Goal: Transaction & Acquisition: Purchase product/service

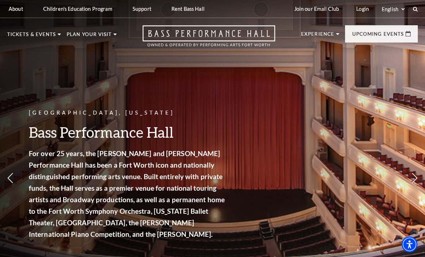
click at [34, 160] on link "Calendar" at bounding box center [28, 163] width 31 height 6
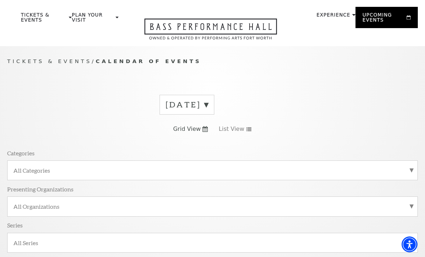
scroll to position [64, 0]
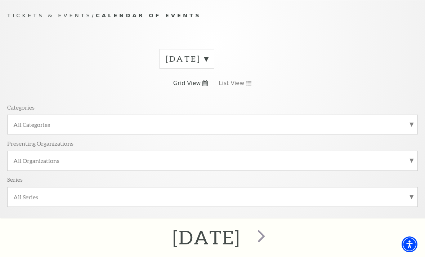
click at [208, 61] on label "September 2025" at bounding box center [187, 58] width 43 height 11
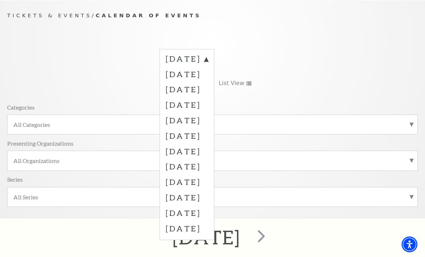
click at [208, 74] on label "October 2025" at bounding box center [187, 73] width 43 height 15
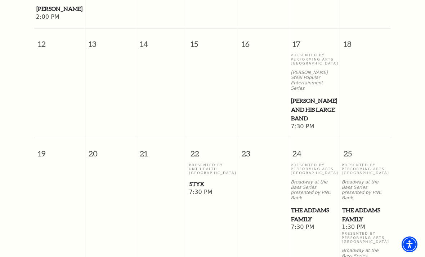
scroll to position [524, 0]
click at [196, 179] on span "Styx" at bounding box center [213, 183] width 46 height 9
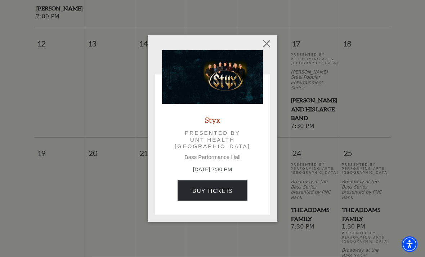
scroll to position [524, 0]
click at [232, 190] on link "Buy Tickets" at bounding box center [213, 191] width 70 height 20
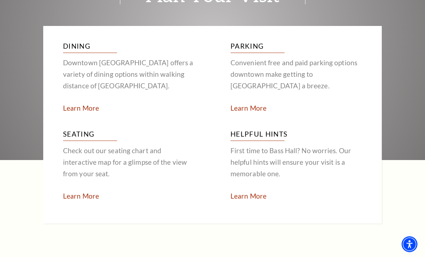
scroll to position [1326, 0]
click at [87, 192] on link "Learn More" at bounding box center [81, 196] width 36 height 8
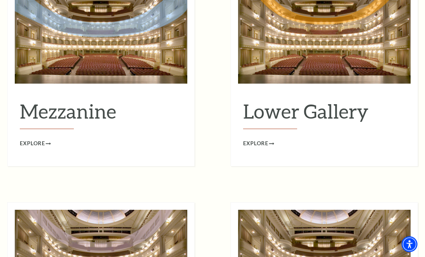
scroll to position [951, 0]
click at [331, 99] on h2 "Lower Gallery" at bounding box center [324, 114] width 163 height 30
click at [257, 139] on span "Explore" at bounding box center [255, 143] width 25 height 9
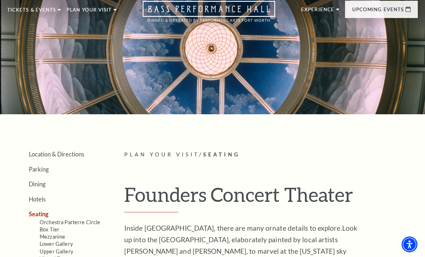
scroll to position [0, 0]
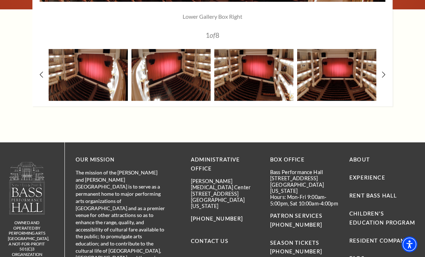
scroll to position [726, 0]
click at [294, 160] on p "BOX OFFICE" at bounding box center [304, 160] width 68 height 9
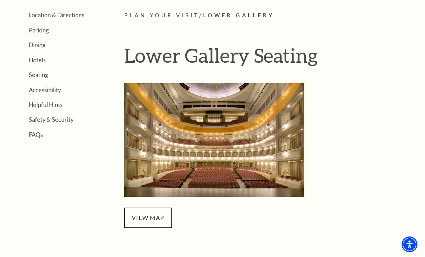
scroll to position [172, 0]
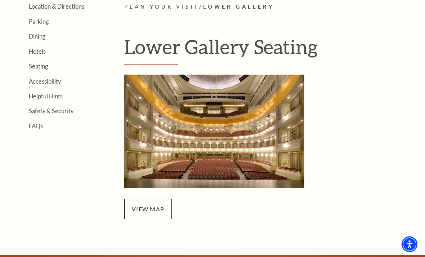
click at [39, 125] on link "FAQs" at bounding box center [36, 126] width 14 height 7
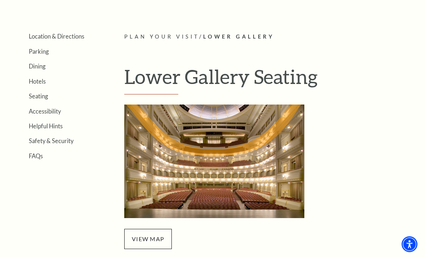
scroll to position [0, 0]
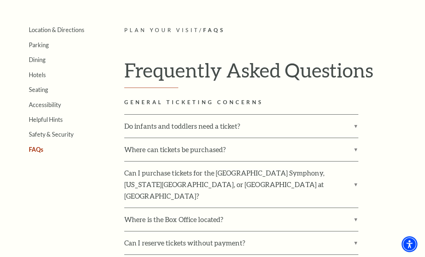
scroll to position [150, 0]
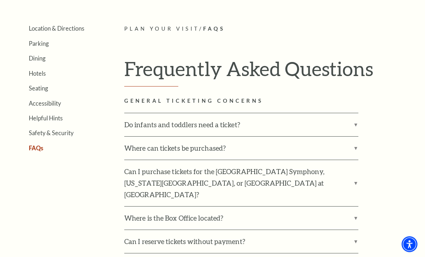
click at [355, 148] on label "Where can tickets be purchased?" at bounding box center [241, 148] width 234 height 23
click at [0, 0] on input "Where can tickets be purchased?" at bounding box center [0, 0] width 0 height 0
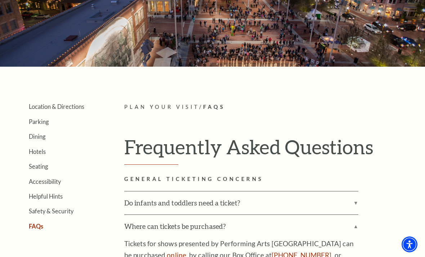
scroll to position [0, 0]
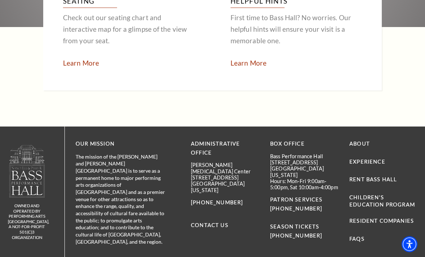
scroll to position [1475, 0]
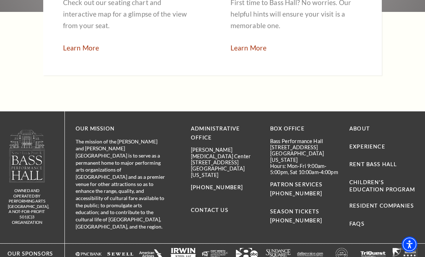
click at [361, 221] on link "FAQs" at bounding box center [357, 224] width 15 height 6
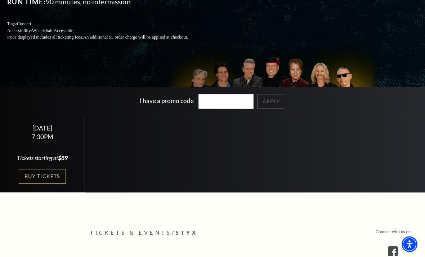
scroll to position [111, 0]
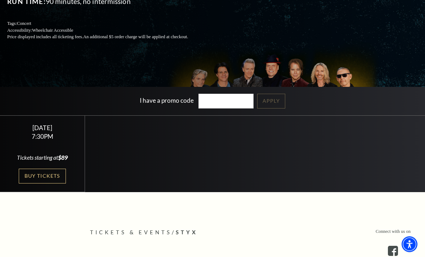
click at [43, 184] on link "Buy Tickets" at bounding box center [42, 176] width 47 height 15
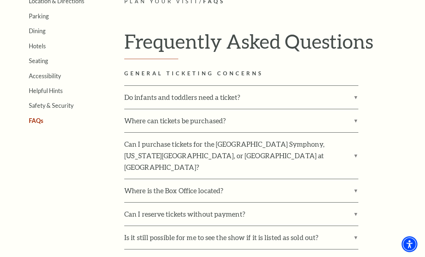
scroll to position [186, 0]
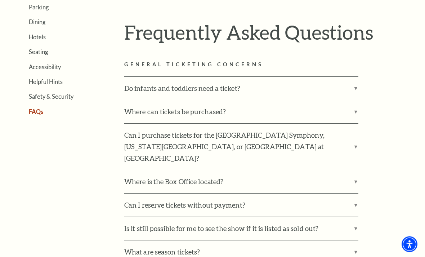
click at [355, 113] on label "Where can tickets be purchased?" at bounding box center [241, 112] width 234 height 23
click at [0, 0] on input "Where can tickets be purchased?" at bounding box center [0, 0] width 0 height 0
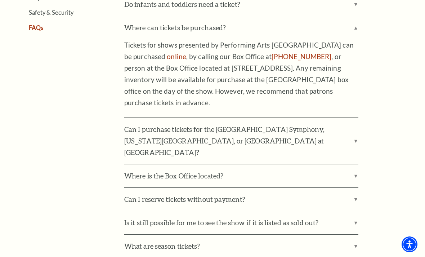
scroll to position [271, 0]
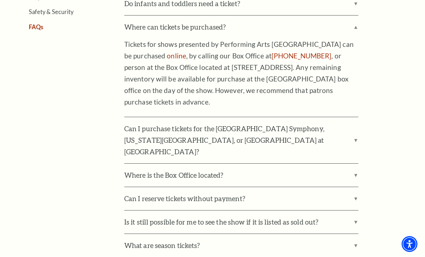
click at [356, 133] on label "Can I purchase tickets for the [GEOGRAPHIC_DATA] Symphony, [US_STATE][GEOGRAPHI…" at bounding box center [241, 141] width 234 height 46
click at [0, 0] on input "Can I purchase tickets for the [GEOGRAPHIC_DATA] Symphony, [US_STATE][GEOGRAPHI…" at bounding box center [0, 0] width 0 height 0
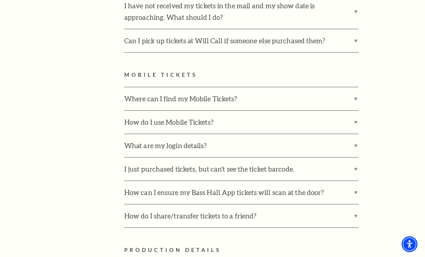
scroll to position [811, 0]
click at [355, 157] on label "I just purchased tickets, but can't see the ticket barcode." at bounding box center [241, 168] width 234 height 23
click at [0, 0] on input "I just purchased tickets, but can't see the ticket barcode." at bounding box center [0, 0] width 0 height 0
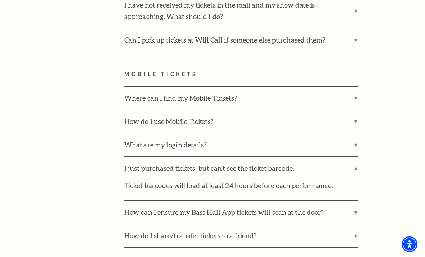
scroll to position [811, 0]
click at [355, 157] on label "I just purchased tickets, but can't see the ticket barcode." at bounding box center [241, 168] width 234 height 23
click at [0, 0] on input "I just purchased tickets, but can't see the ticket barcode." at bounding box center [0, 0] width 0 height 0
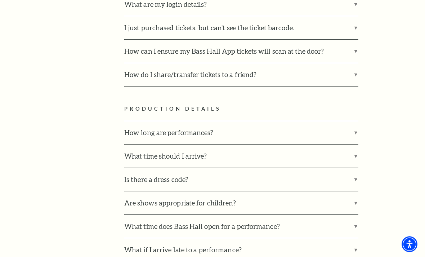
scroll to position [952, 0]
click at [357, 168] on label "Is there a dress code?" at bounding box center [241, 179] width 234 height 23
click at [0, 0] on input "Is there a dress code?" at bounding box center [0, 0] width 0 height 0
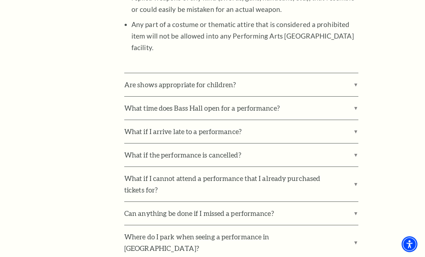
scroll to position [1340, 0]
click at [355, 167] on label "What if I cannot attend a performance that I already purchased tickets for?" at bounding box center [241, 184] width 234 height 35
click at [0, 0] on input "What if I cannot attend a performance that I already purchased tickets for?" at bounding box center [0, 0] width 0 height 0
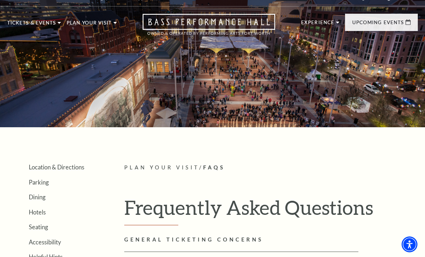
scroll to position [0, 0]
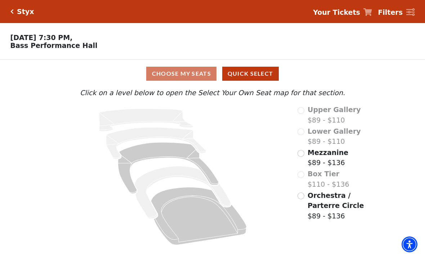
click at [303, 156] on input "Mezzanine$89 - $136\a" at bounding box center [301, 153] width 7 height 7
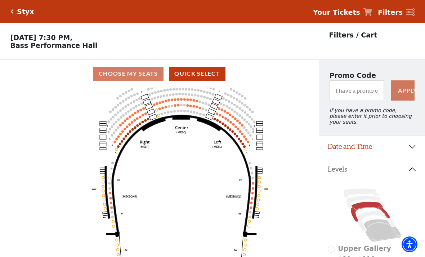
click at [134, 129] on circle at bounding box center [135, 127] width 3 height 3
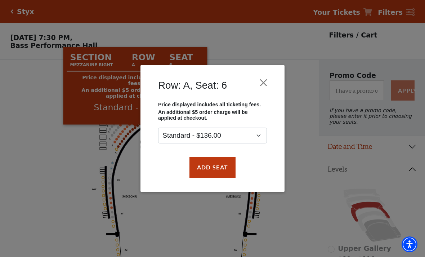
click at [263, 85] on button "Close" at bounding box center [264, 83] width 14 height 14
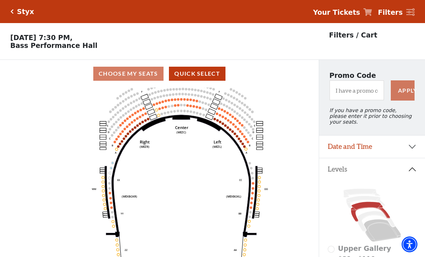
click at [136, 121] on circle at bounding box center [135, 120] width 3 height 3
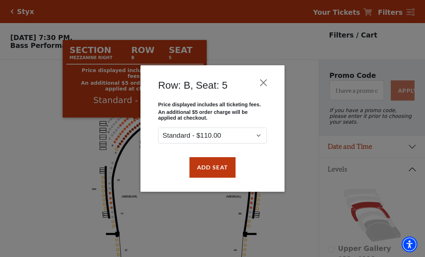
click at [267, 83] on button "Close" at bounding box center [264, 83] width 14 height 14
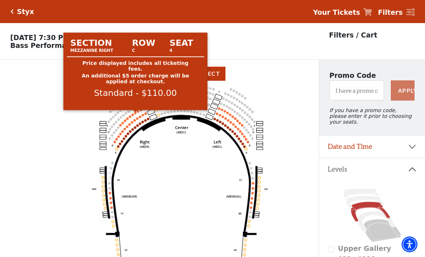
click at [136, 114] on circle at bounding box center [135, 113] width 3 height 3
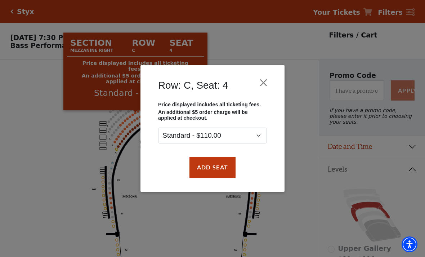
click at [265, 82] on button "Close" at bounding box center [264, 83] width 14 height 14
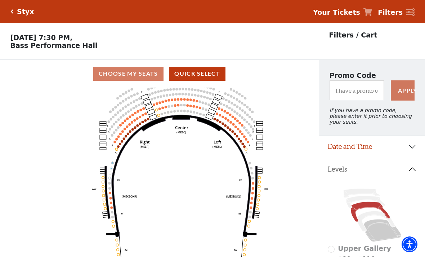
click at [181, 99] on circle at bounding box center [181, 99] width 3 height 3
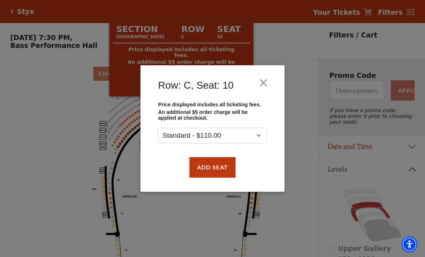
click at [307, 147] on div "Row: C, Seat: 10 Price displayed includes all ticketing fees. An additional $5 …" at bounding box center [212, 128] width 425 height 257
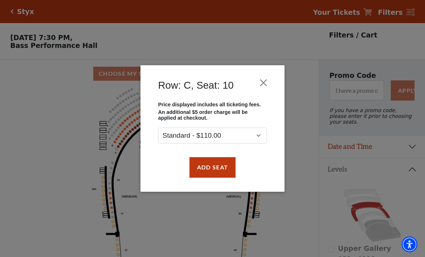
click at [266, 84] on button "Close" at bounding box center [264, 83] width 14 height 14
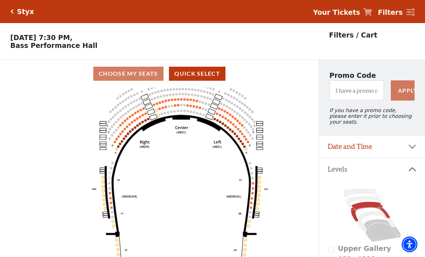
click at [235, 119] on circle at bounding box center [235, 119] width 3 height 3
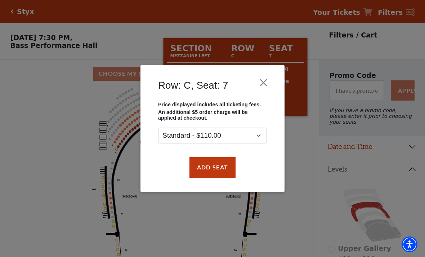
click at [293, 209] on div "Row: C, Seat: 7 Price displayed includes all ticketing fees. An additional $5 o…" at bounding box center [212, 128] width 425 height 257
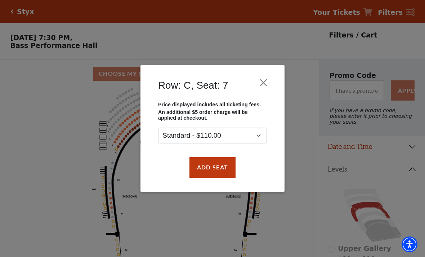
click at [280, 220] on div "Row: C, Seat: 7 Price displayed includes all ticketing fees. An additional $5 o…" at bounding box center [212, 128] width 425 height 257
click at [268, 85] on button "Close" at bounding box center [264, 83] width 14 height 14
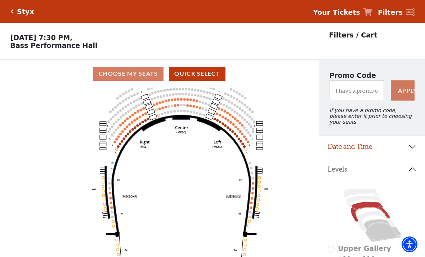
click at [255, 194] on icon "Center (MEZC) Right (MEZR) Left (MEZL) (MEXBOXR) (MEXBOXL) XX WW CC DD YY BB ZZ…" at bounding box center [159, 175] width 287 height 174
click at [252, 199] on circle at bounding box center [252, 198] width 3 height 3
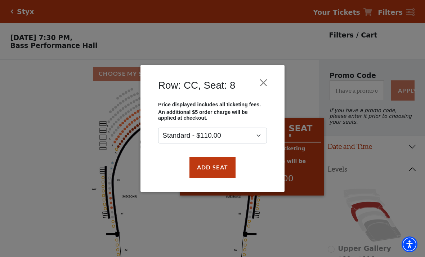
click at [268, 88] on button "Close" at bounding box center [264, 83] width 14 height 14
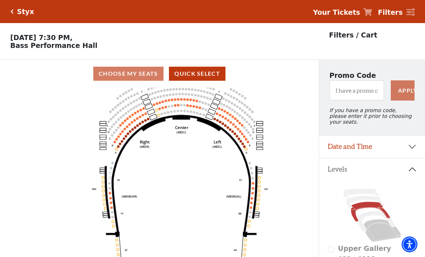
click at [115, 206] on icon at bounding box center [181, 176] width 150 height 122
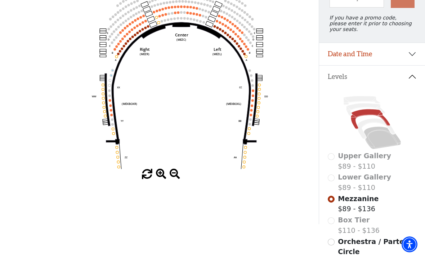
scroll to position [92, 0]
click at [333, 246] on input "Orchestra / Parterre Circle$89 - $136\a" at bounding box center [331, 242] width 7 height 7
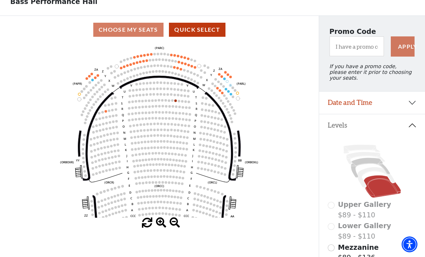
scroll to position [43, 0]
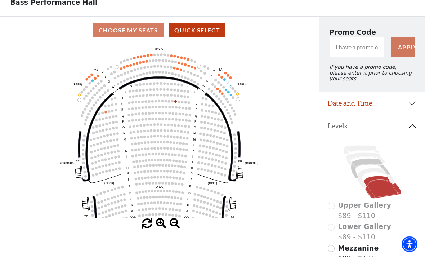
click at [140, 64] on circle at bounding box center [140, 63] width 3 height 3
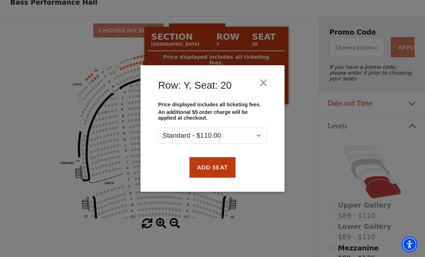
click at [306, 127] on div "Row: Y, Seat: 20 Price displayed includes all ticketing fees. An additional $5 …" at bounding box center [212, 128] width 425 height 257
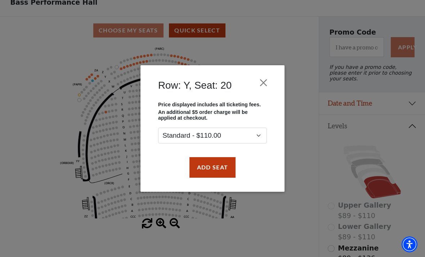
click at [270, 83] on button "Close" at bounding box center [264, 83] width 14 height 14
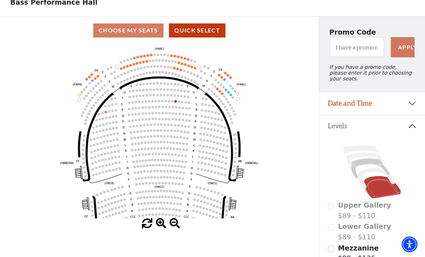
click at [183, 69] on icon "Left (ORPITL) Right (ORPITR) Center (ORPITC) ZZ AA YY BB ZA ZA (ORCL) (ORCR) (O…" at bounding box center [159, 131] width 287 height 174
click at [228, 93] on circle at bounding box center [228, 92] width 3 height 3
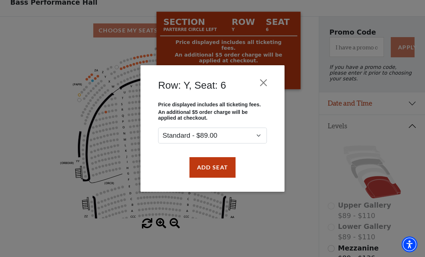
click at [270, 80] on button "Close" at bounding box center [264, 83] width 14 height 14
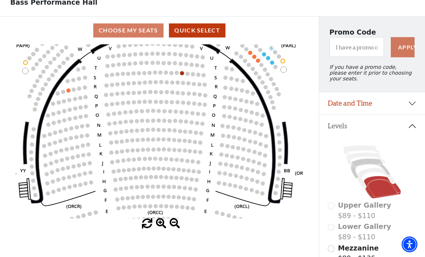
click at [270, 60] on circle at bounding box center [268, 58] width 4 height 4
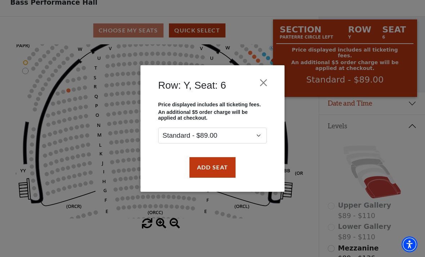
click at [341, 137] on div "Row: Y, Seat: 6 Price displayed includes all ticketing fees. An additional $5 o…" at bounding box center [212, 128] width 425 height 257
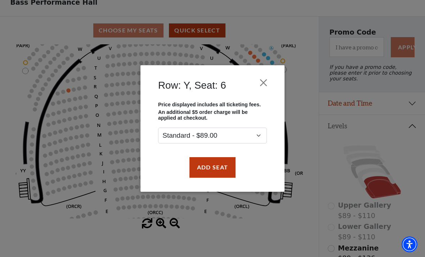
click at [262, 82] on button "Close" at bounding box center [264, 83] width 14 height 14
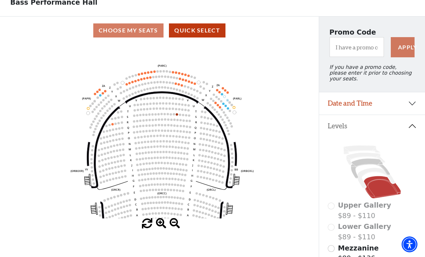
click at [99, 147] on icon "Left (ORPITL) Right (ORPITR) Center (ORPITC) ZZ AA YY BB ZA ZA (ORCL) (ORCR) (O…" at bounding box center [159, 131] width 287 height 174
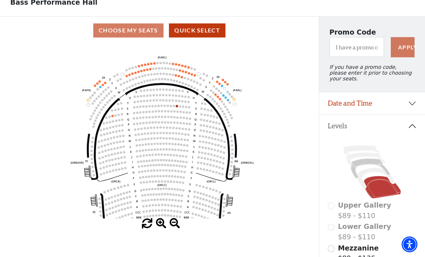
click at [102, 123] on icon at bounding box center [105, 139] width 29 height 82
click at [154, 172] on circle at bounding box center [154, 170] width 2 height 2
click at [177, 106] on circle at bounding box center [177, 106] width 2 height 2
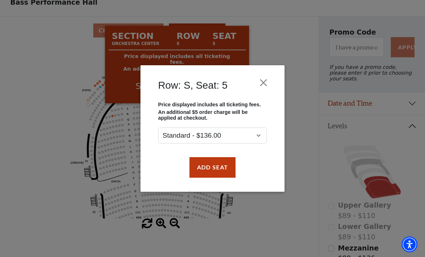
click at [270, 82] on button "Close" at bounding box center [264, 83] width 14 height 14
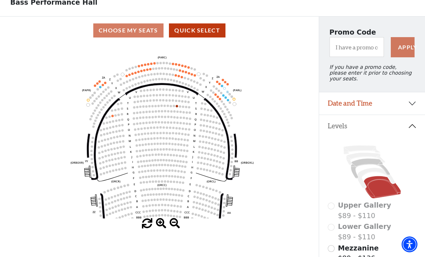
click at [228, 97] on icon "Left (ORPITL) Right (ORPITR) Center (ORPITC) ZZ AA YY BB ZA ZA (ORCL) (ORCR) (O…" at bounding box center [159, 131] width 287 height 174
click at [226, 102] on icon "Left (ORPITL) Right (ORPITR) Center (ORPITC) ZZ AA YY BB ZA ZA (ORCL) (ORCR) (O…" at bounding box center [159, 131] width 287 height 174
click at [229, 99] on icon "Left (ORPITL) Right (ORPITR) Center (ORPITC) ZZ AA YY BB ZA ZA (ORCL) (ORCR) (O…" at bounding box center [159, 131] width 287 height 174
click at [229, 100] on icon "Left (ORPITL) Right (ORPITR) Center (ORPITC) ZZ AA YY BB ZA ZA (ORCL) (ORCR) (O…" at bounding box center [159, 131] width 287 height 174
click at [230, 103] on circle at bounding box center [230, 102] width 2 height 2
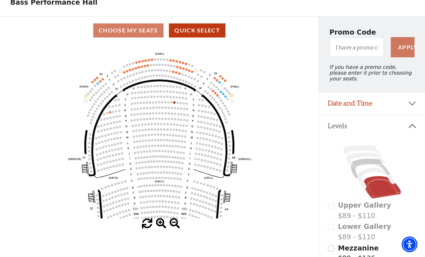
click at [227, 100] on circle at bounding box center [227, 99] width 2 height 2
